Goal: Transaction & Acquisition: Purchase product/service

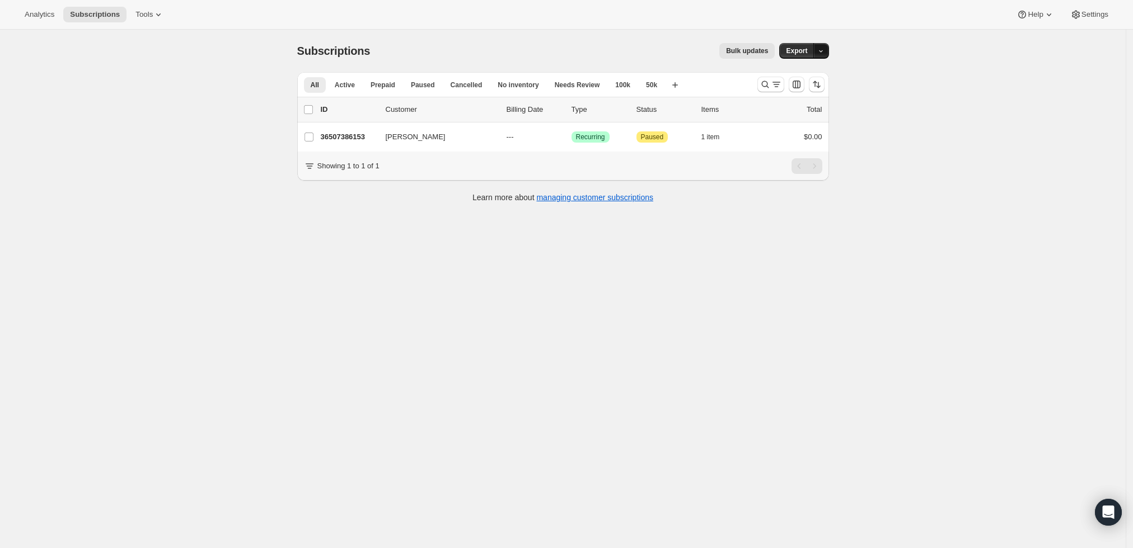
click at [824, 51] on icon "button" at bounding box center [820, 51] width 7 height 7
click at [913, 66] on div "Subscriptions. This page is ready Subscriptions Bulk updates More actions Bulk …" at bounding box center [562, 304] width 1125 height 548
click at [763, 88] on icon "Search and filter results" at bounding box center [764, 84] width 11 height 11
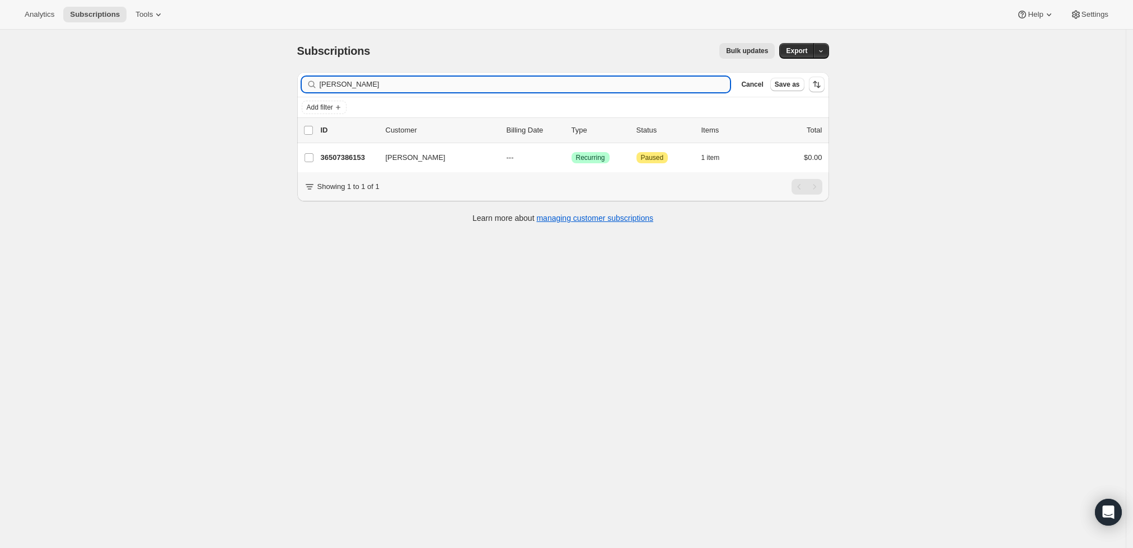
click at [528, 82] on input "[PERSON_NAME]" at bounding box center [525, 85] width 411 height 16
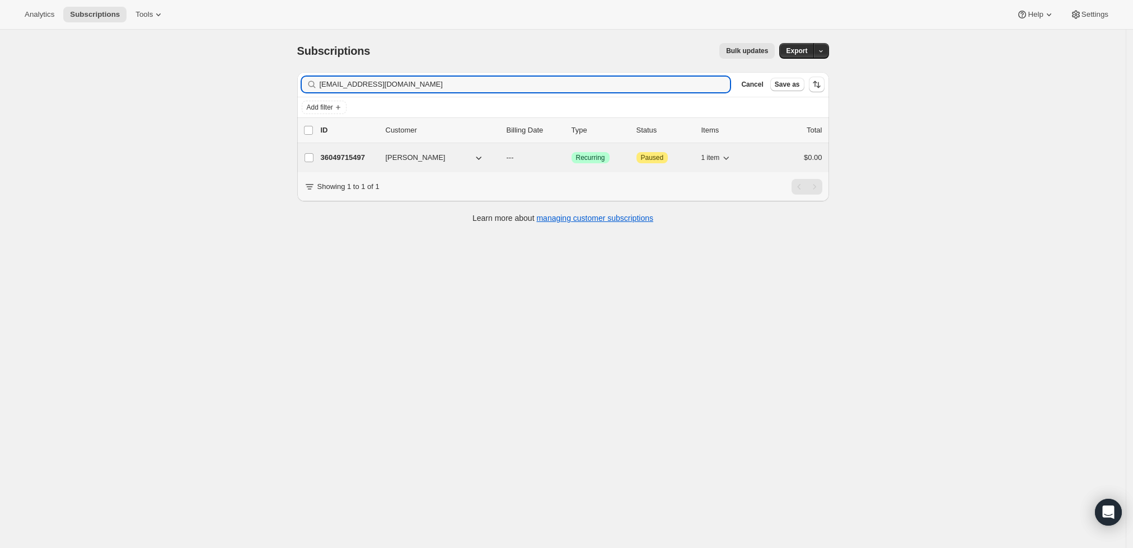
type input "[EMAIL_ADDRESS][DOMAIN_NAME]"
click at [351, 153] on p "36049715497" at bounding box center [349, 157] width 56 height 11
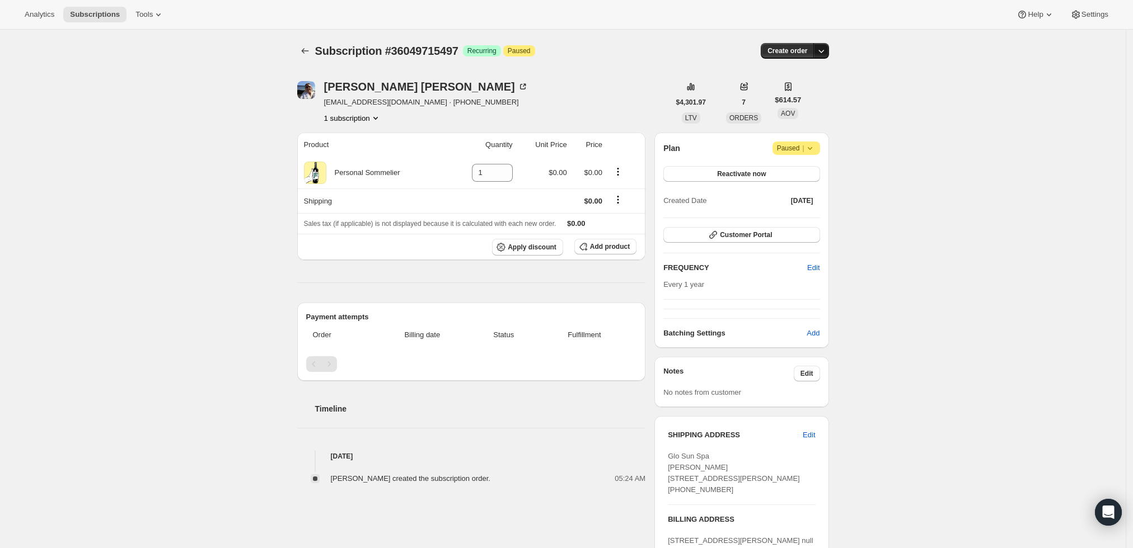
click at [823, 46] on icon "button" at bounding box center [820, 50] width 11 height 11
click at [787, 92] on span "Create custom one-time order" at bounding box center [777, 92] width 97 height 8
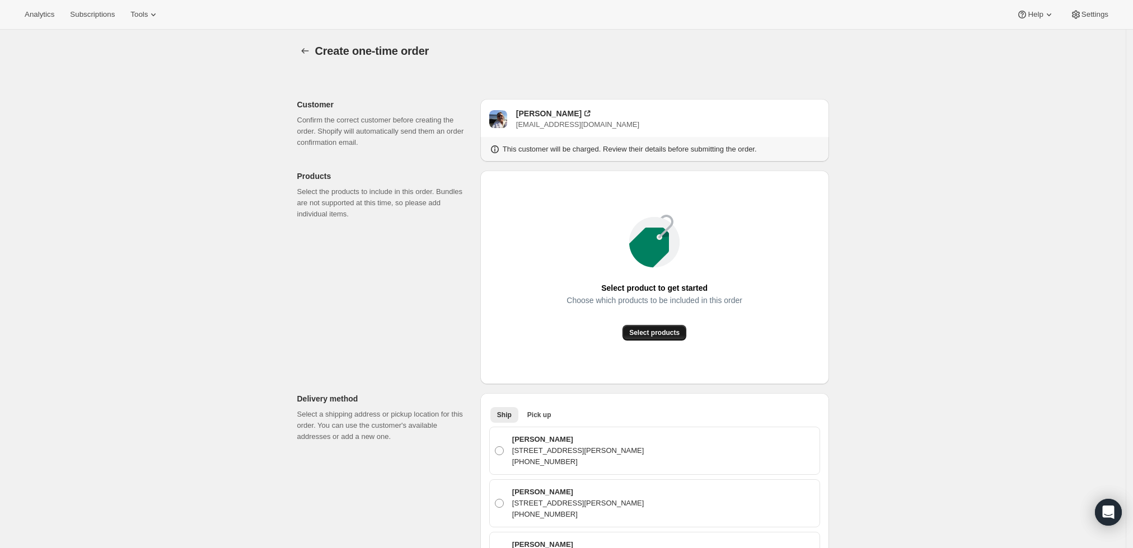
click at [649, 336] on span "Select products" at bounding box center [654, 332] width 50 height 9
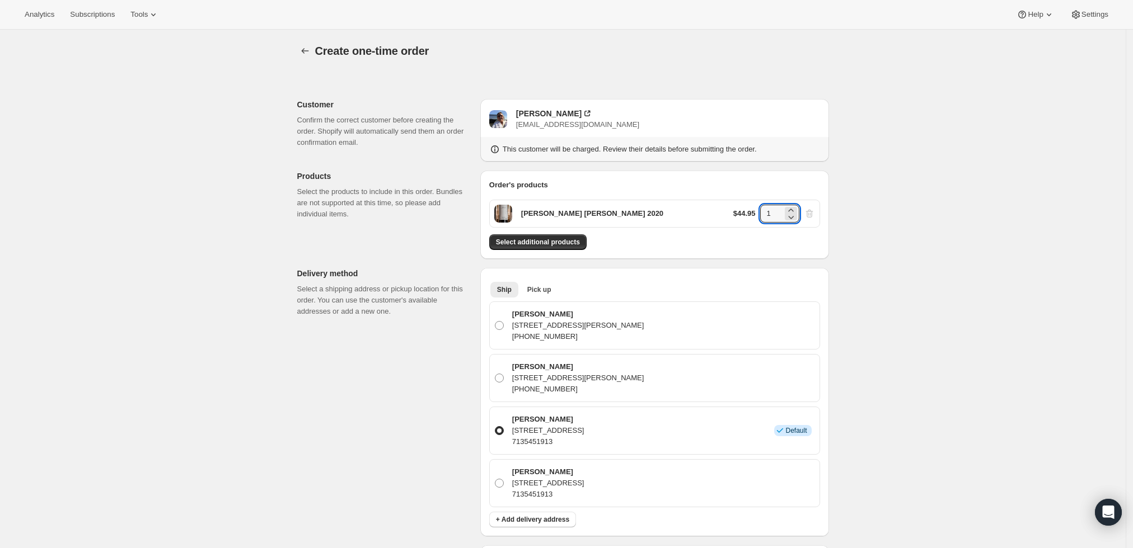
drag, startPoint x: 776, startPoint y: 214, endPoint x: 733, endPoint y: 213, distance: 43.1
click at [734, 213] on div "[PERSON_NAME] [PERSON_NAME] 2020 $44.95 1" at bounding box center [654, 214] width 331 height 28
type input "26"
click at [938, 220] on div "Create one-time order. This page is ready Create one-time order Customer Confir…" at bounding box center [562, 502] width 1125 height 945
click at [921, 255] on div "Create one-time order. This page is ready Create one-time order Customer Confir…" at bounding box center [562, 502] width 1125 height 945
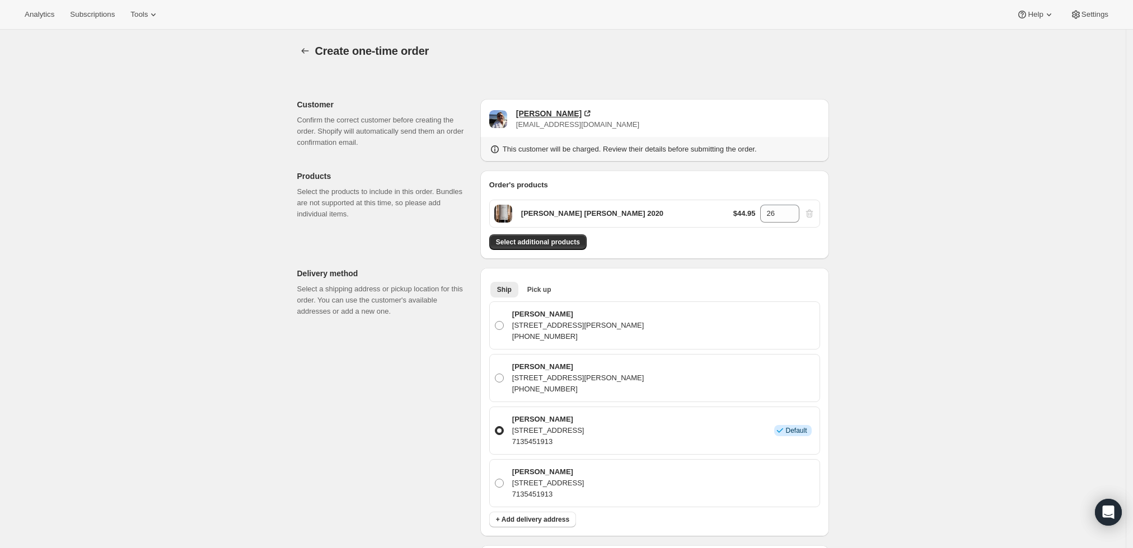
click at [534, 110] on div "[PERSON_NAME]" at bounding box center [548, 113] width 65 height 11
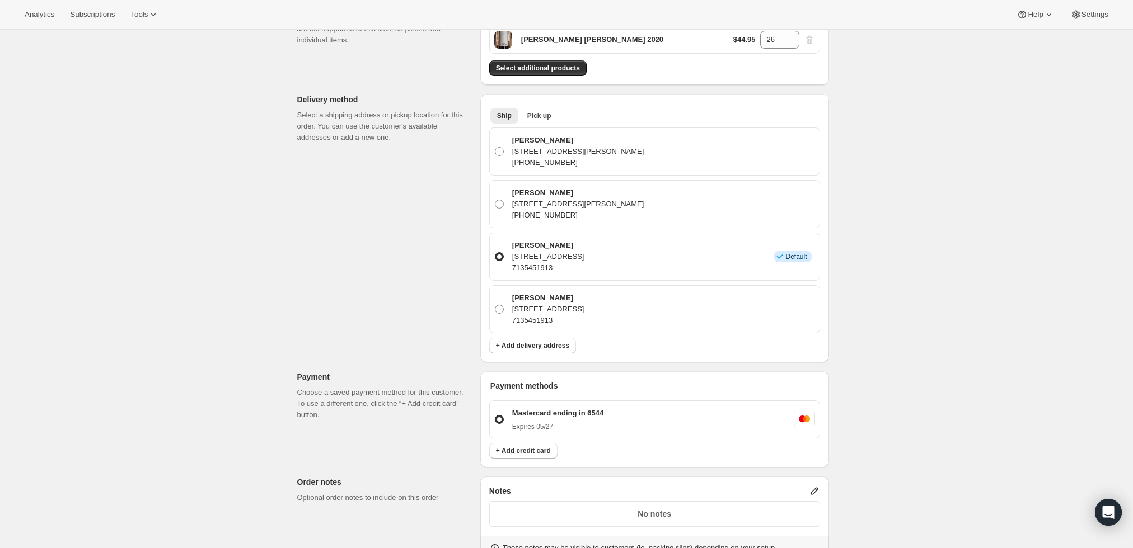
scroll to position [62, 0]
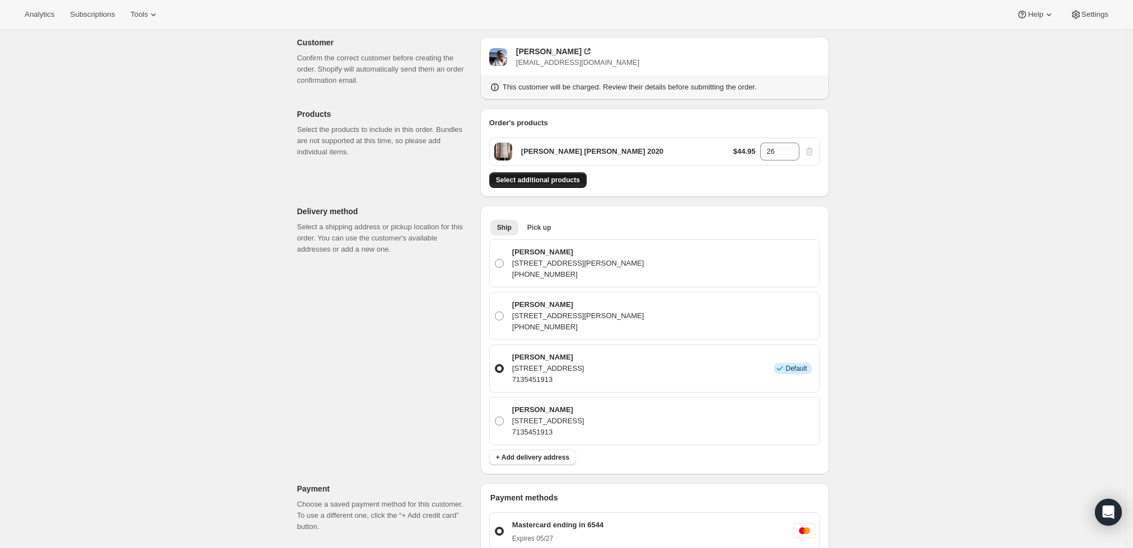
click at [564, 173] on button "Select additional products" at bounding box center [537, 180] width 97 height 16
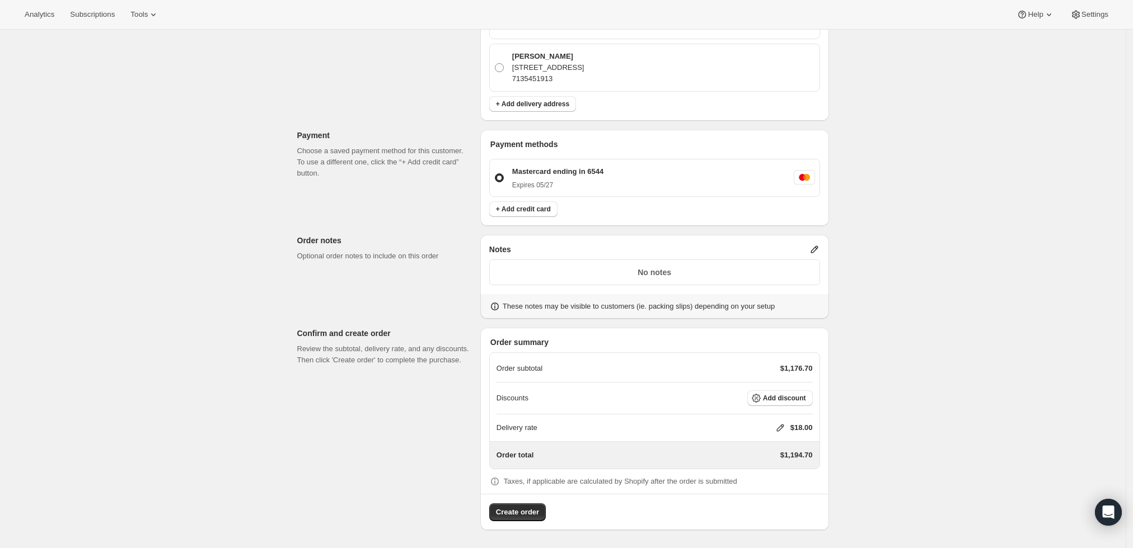
scroll to position [448, 0]
click at [818, 250] on icon at bounding box center [813, 251] width 7 height 7
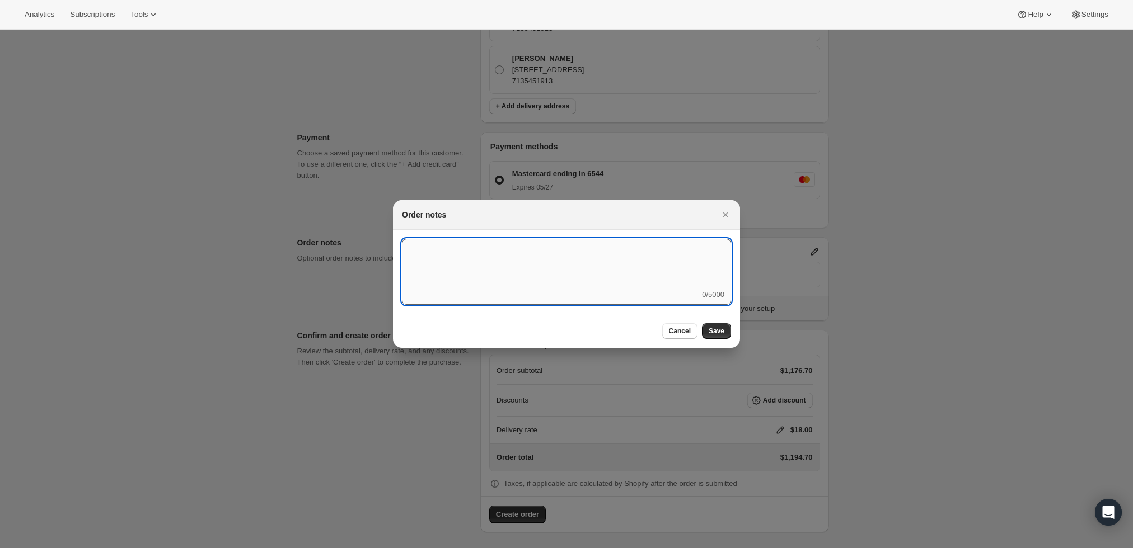
click at [689, 271] on textarea ":r3t:" at bounding box center [566, 264] width 329 height 50
type textarea "Ice Packs - Temp Control"
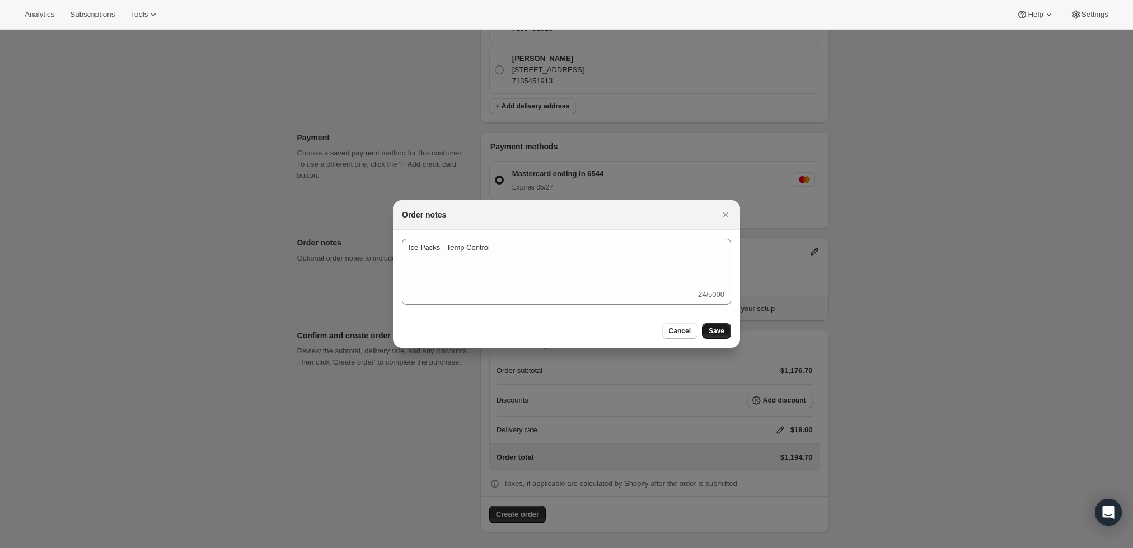
click at [716, 329] on span "Save" at bounding box center [716, 331] width 16 height 9
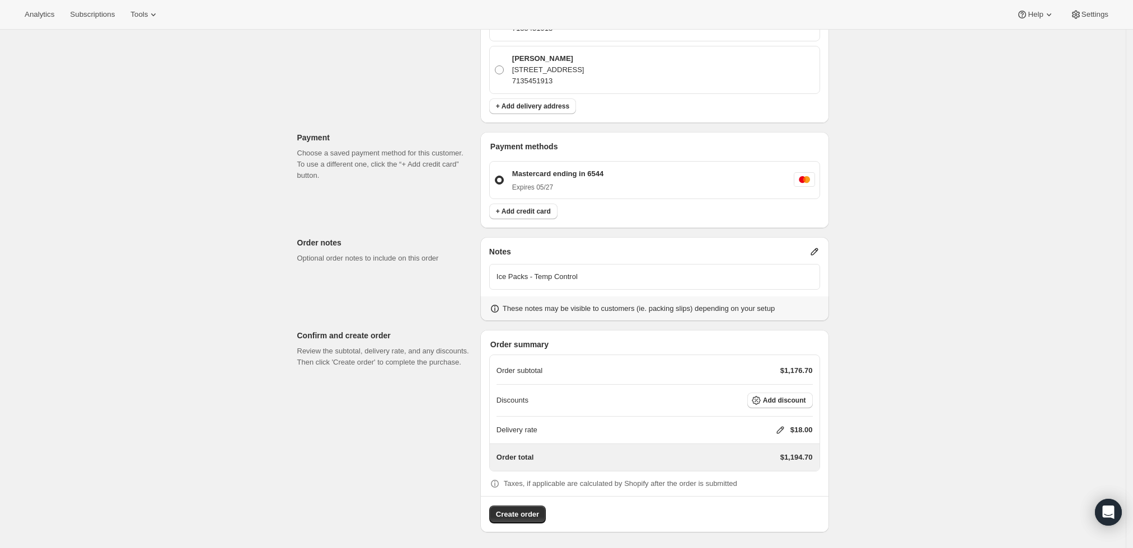
click at [785, 428] on icon at bounding box center [780, 430] width 11 height 11
click at [766, 475] on input "0" at bounding box center [785, 471] width 101 height 18
type input "0"
click at [772, 495] on span "Save" at bounding box center [778, 496] width 16 height 9
click at [497, 513] on button "Create order" at bounding box center [517, 515] width 57 height 18
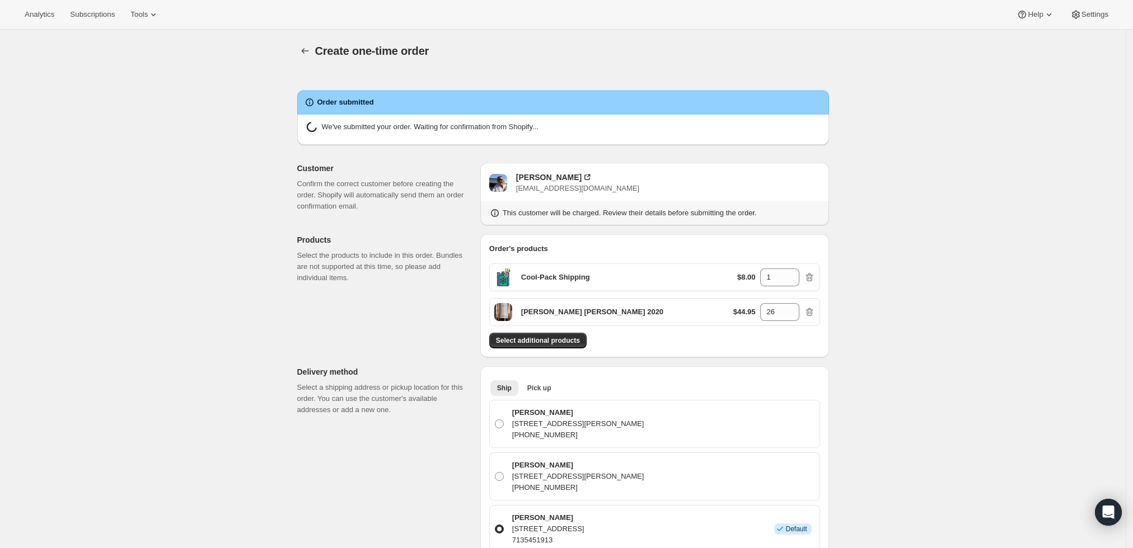
radio input "true"
